Goal: Information Seeking & Learning: Learn about a topic

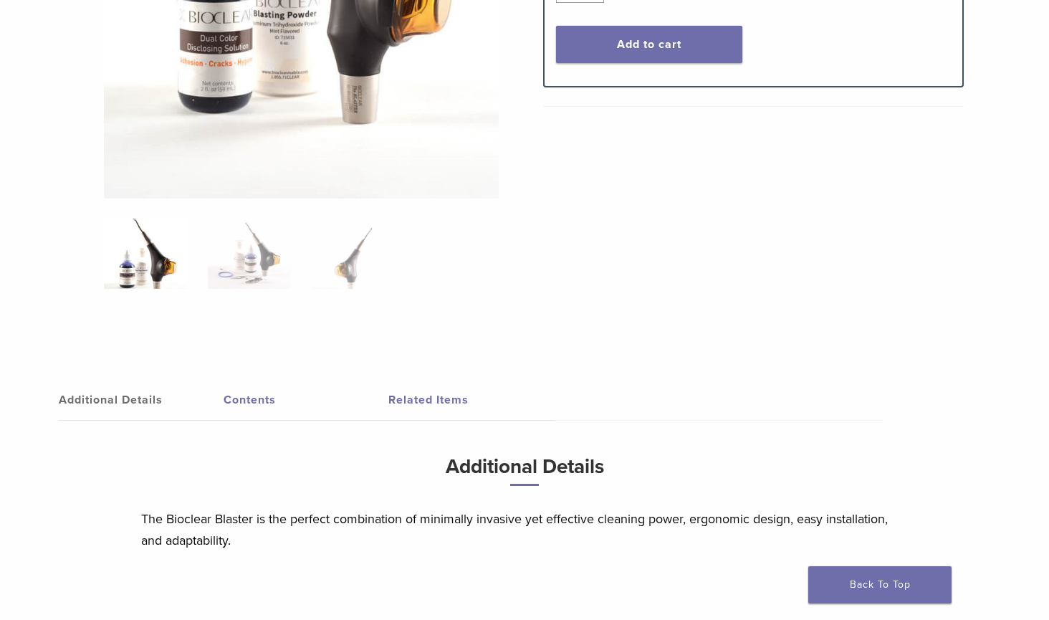
scroll to position [505, 0]
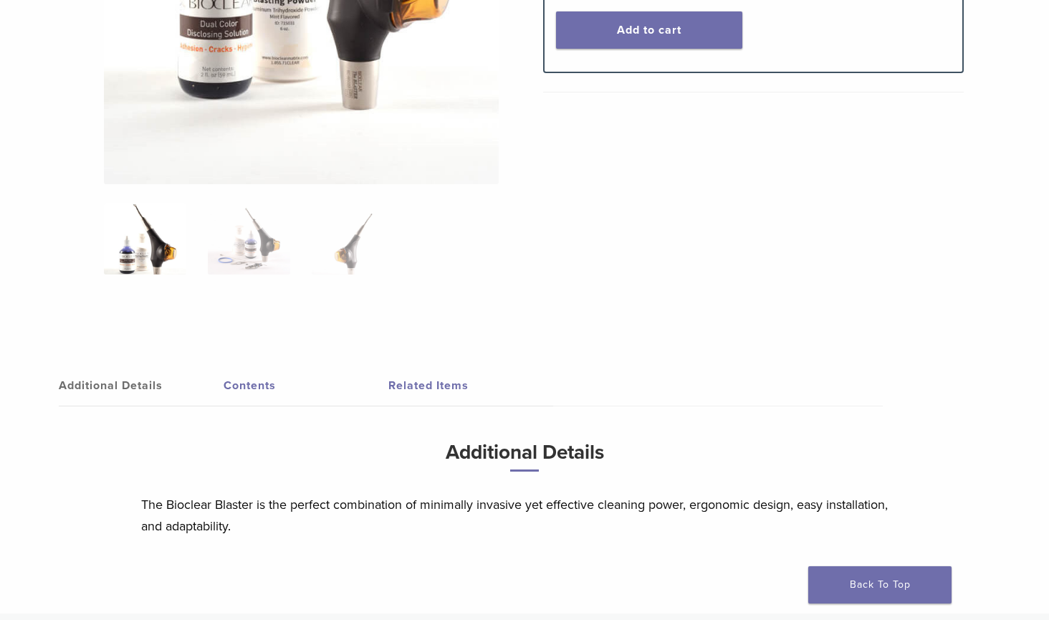
click at [439, 388] on link "Related Items" at bounding box center [470, 385] width 165 height 40
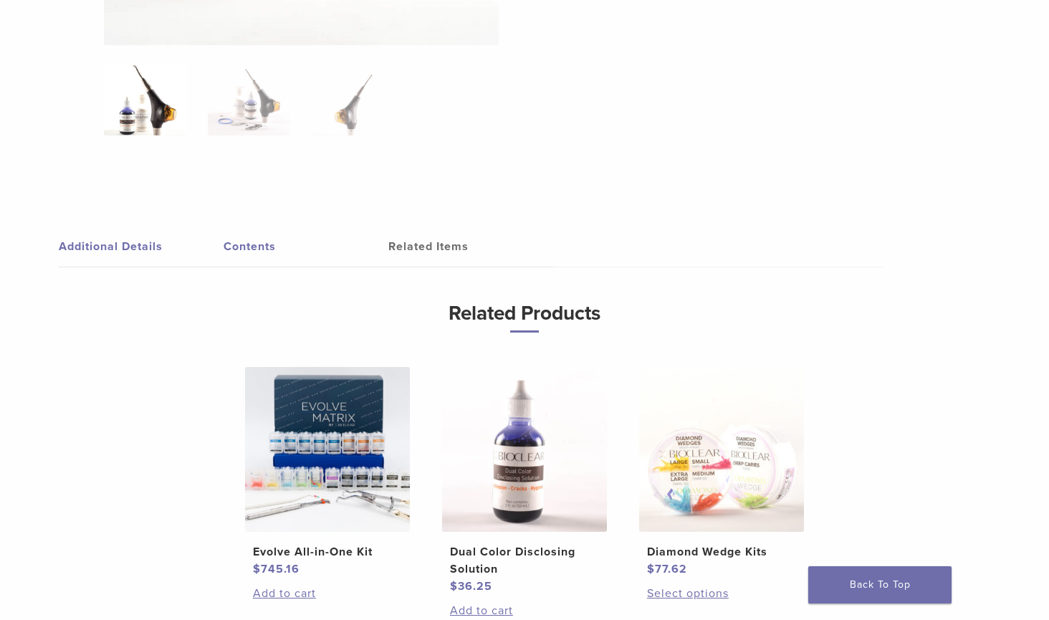
scroll to position [646, 0]
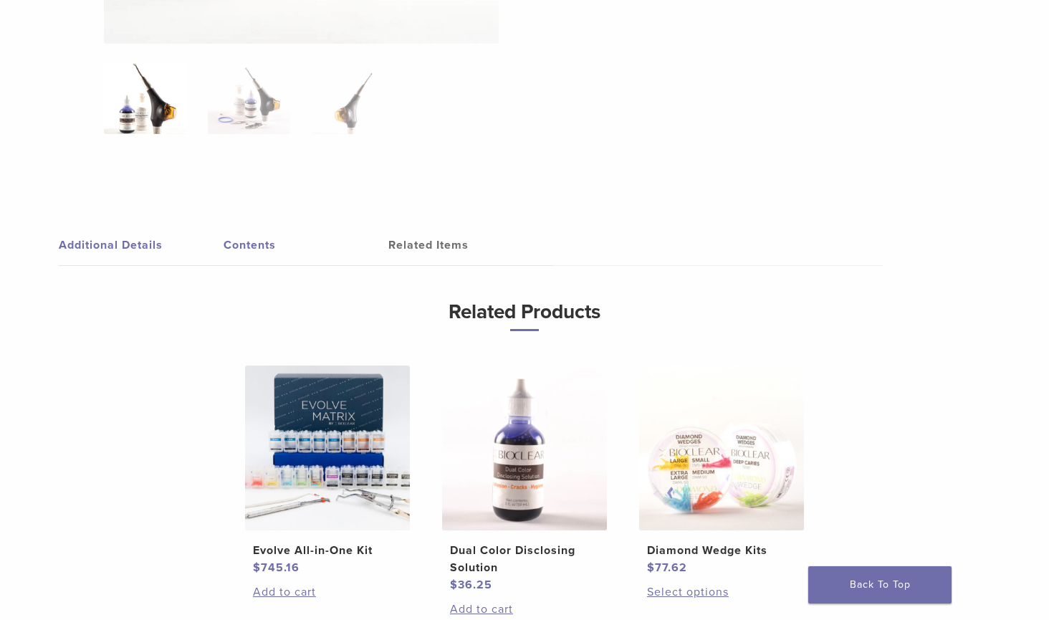
click at [249, 246] on link "Contents" at bounding box center [306, 245] width 165 height 40
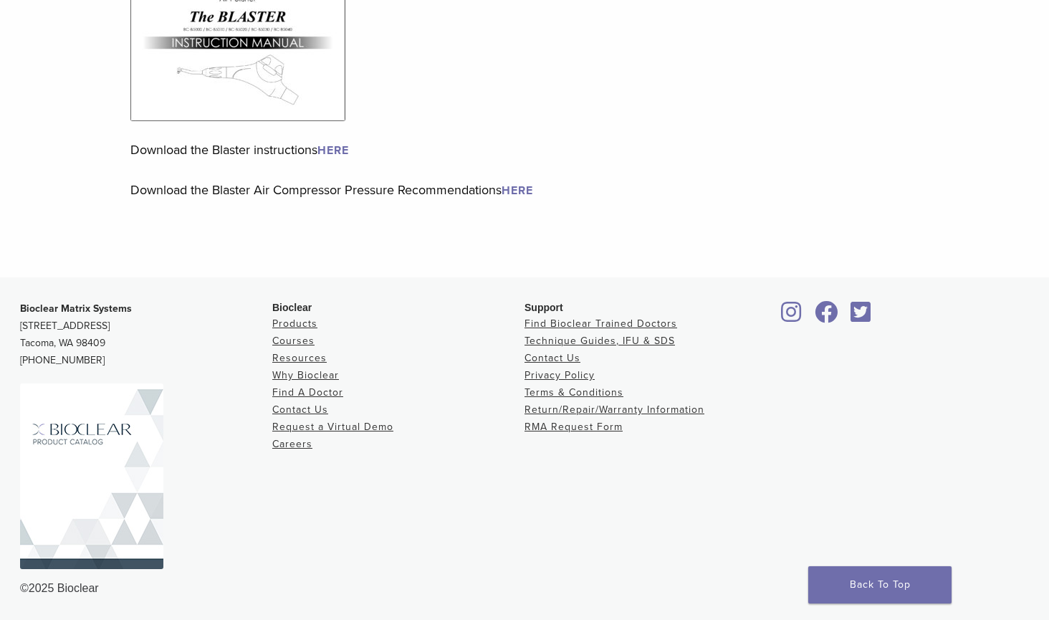
scroll to position [1024, 0]
click at [559, 359] on link "Contact Us" at bounding box center [552, 358] width 56 height 12
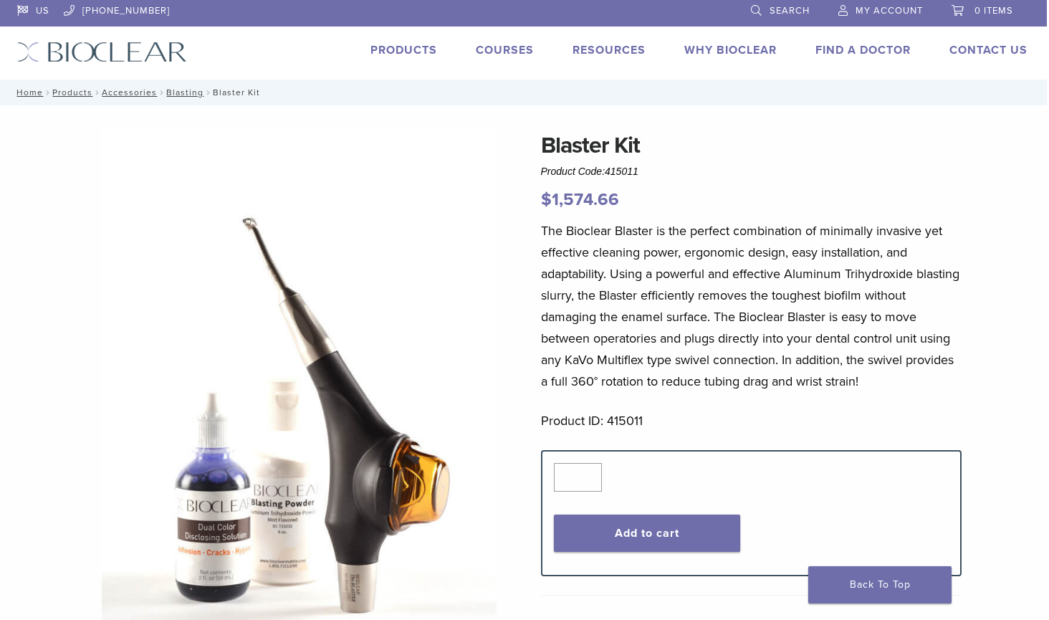
scroll to position [2, 2]
click at [408, 48] on link "Products" at bounding box center [403, 50] width 67 height 14
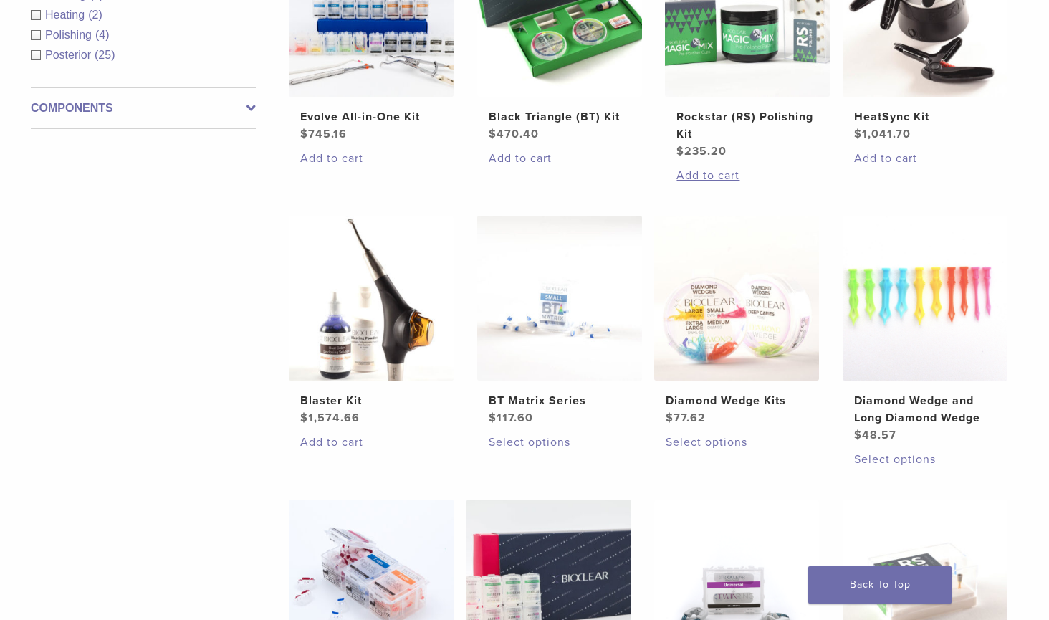
scroll to position [673, 0]
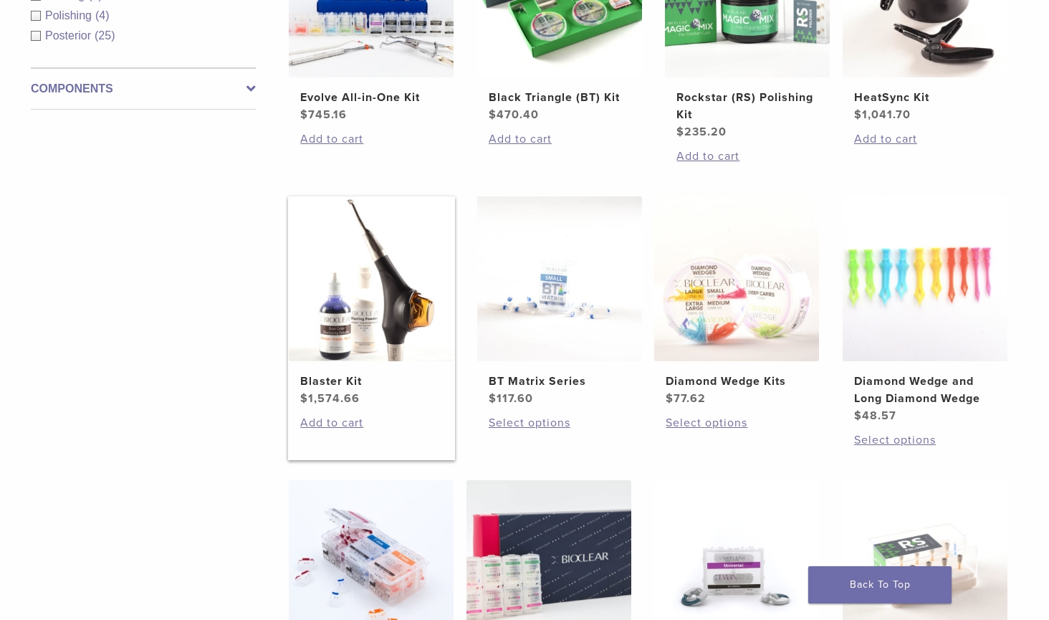
click at [375, 315] on img at bounding box center [371, 278] width 165 height 165
